Goal: Transaction & Acquisition: Book appointment/travel/reservation

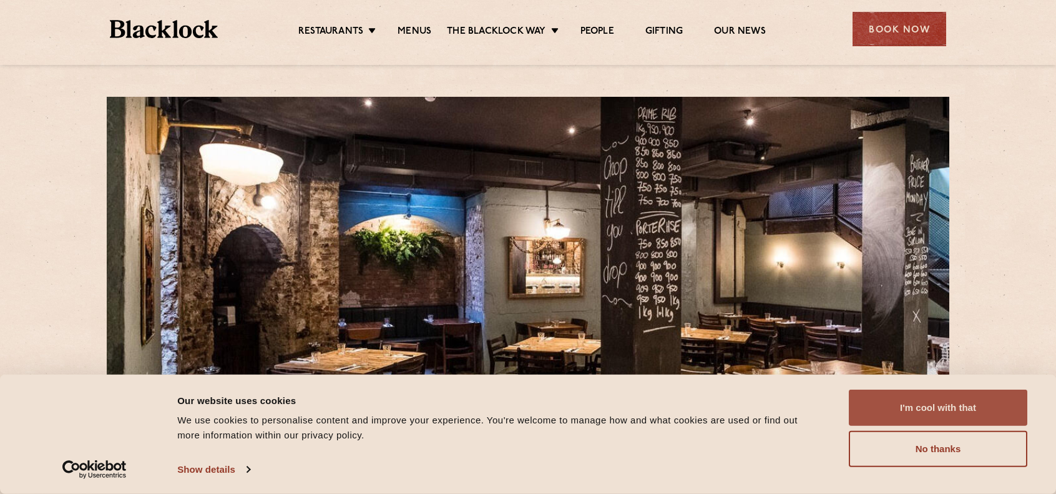
click at [908, 400] on button "I'm cool with that" at bounding box center [938, 408] width 179 height 36
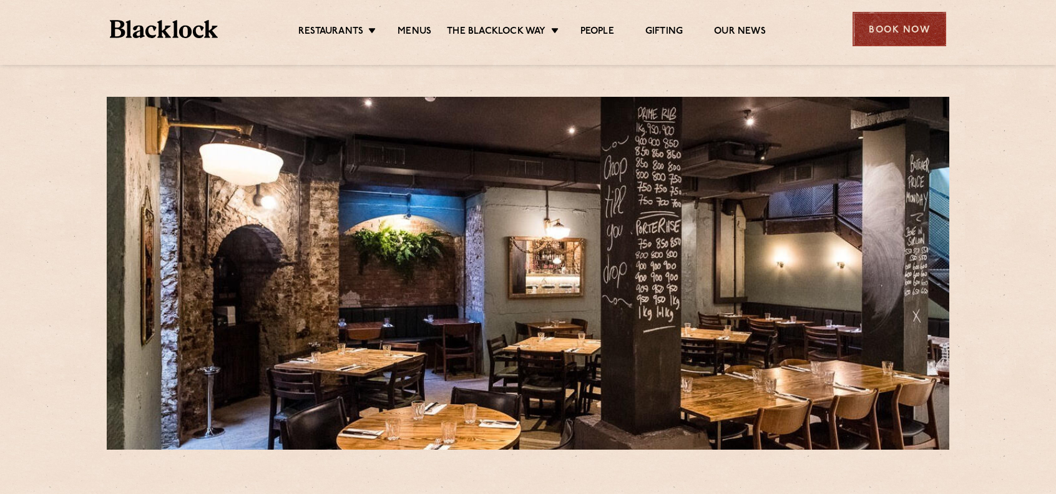
click at [902, 31] on div "Book Now" at bounding box center [900, 29] width 94 height 34
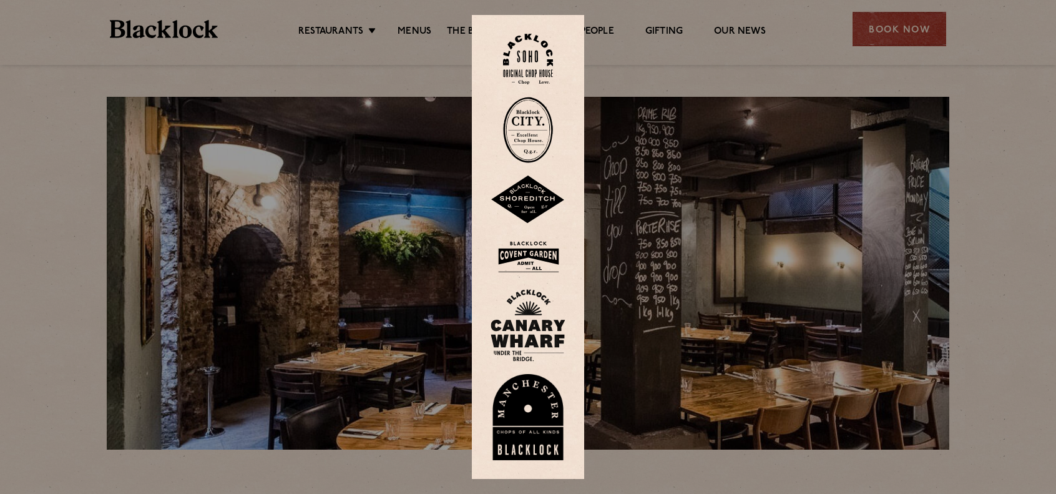
click at [524, 123] on img at bounding box center [528, 130] width 50 height 66
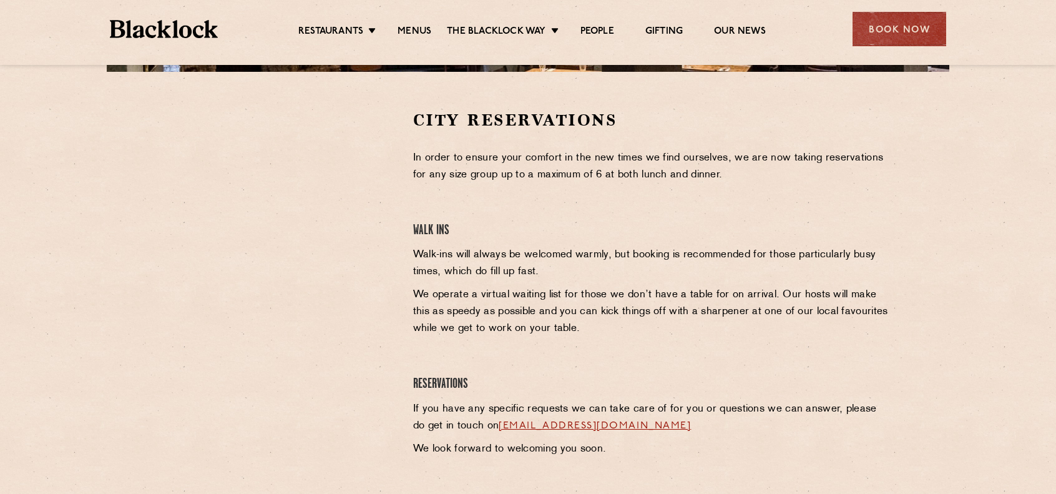
scroll to position [393, 0]
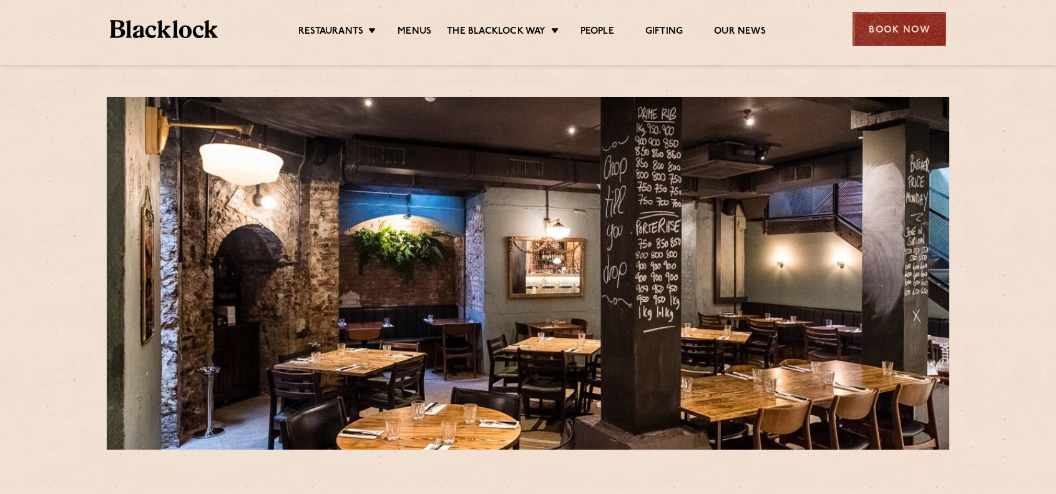
click at [923, 22] on div "Book Now" at bounding box center [900, 29] width 94 height 34
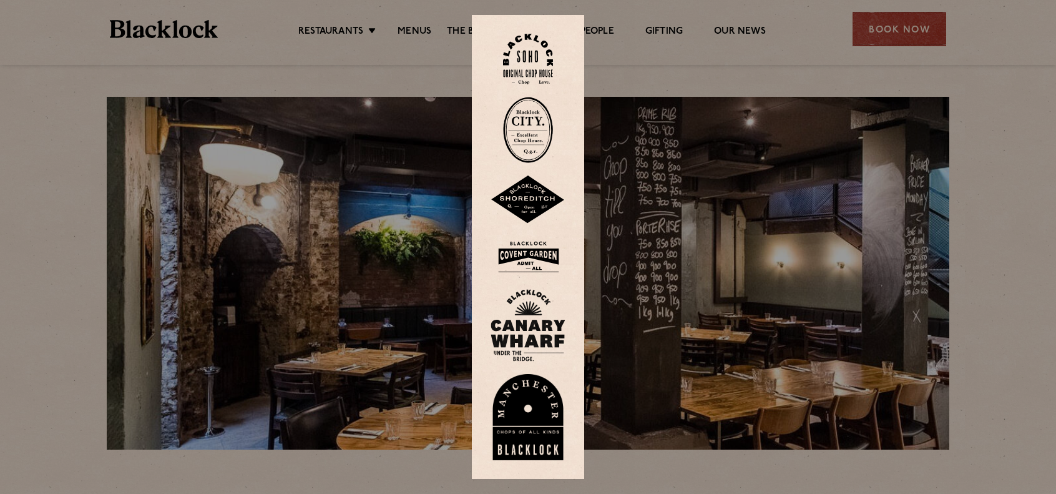
click at [527, 144] on img at bounding box center [528, 130] width 50 height 66
